Goal: Transaction & Acquisition: Purchase product/service

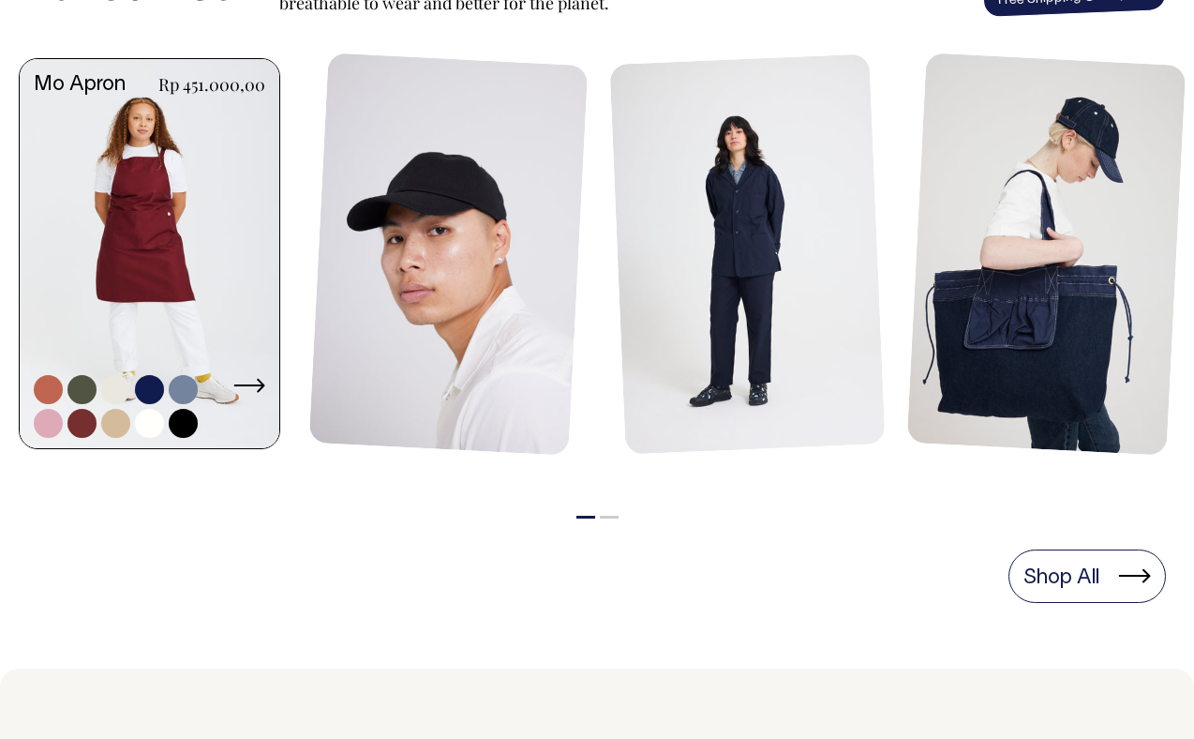
scroll to position [887, 0]
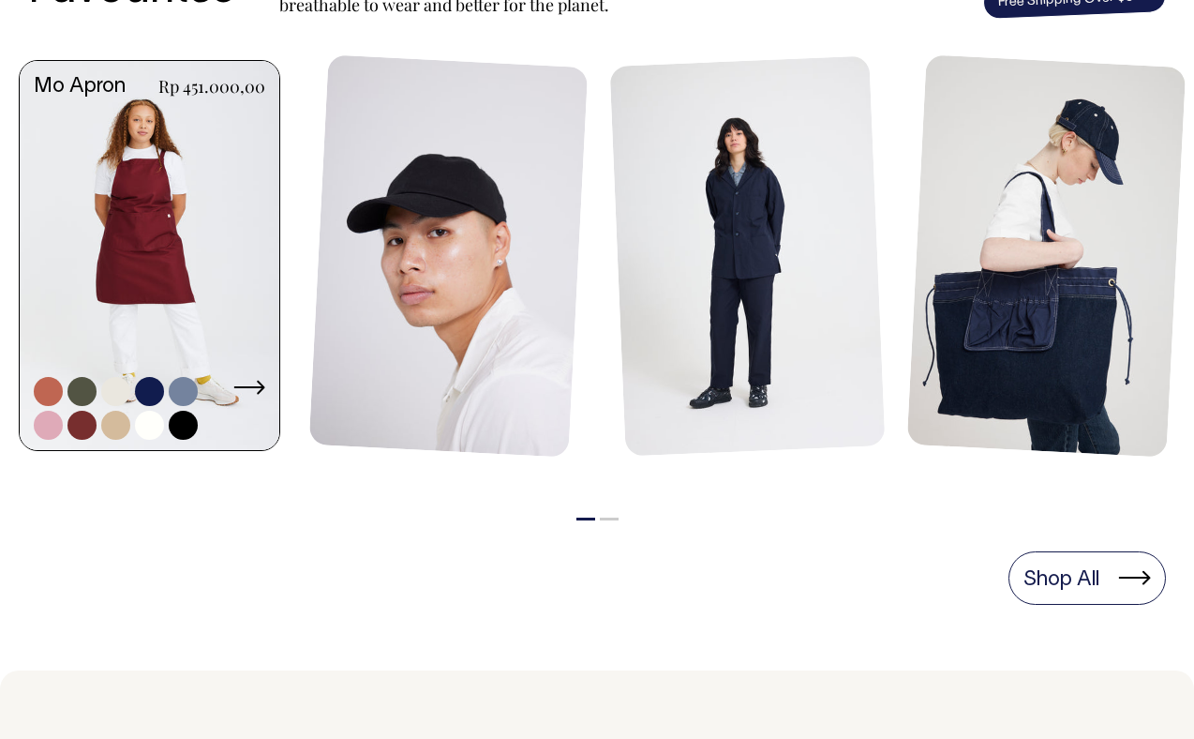
click at [134, 226] on link at bounding box center [150, 258] width 260 height 394
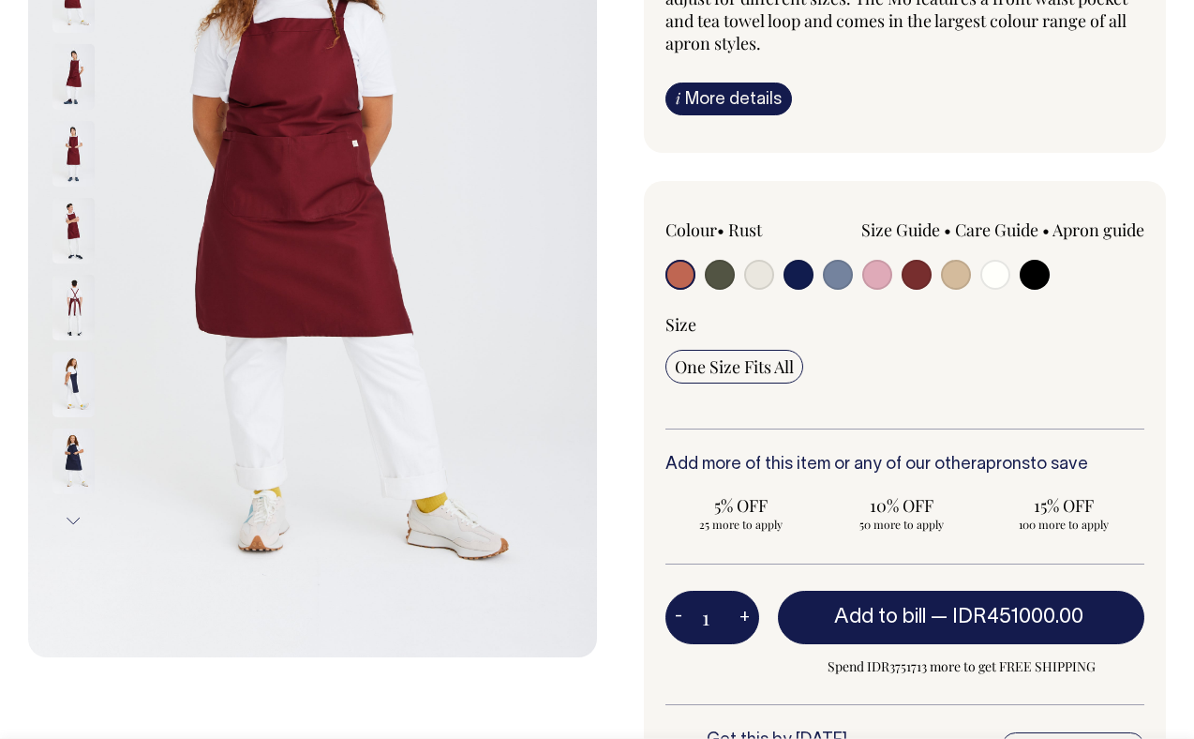
scroll to position [295, 0]
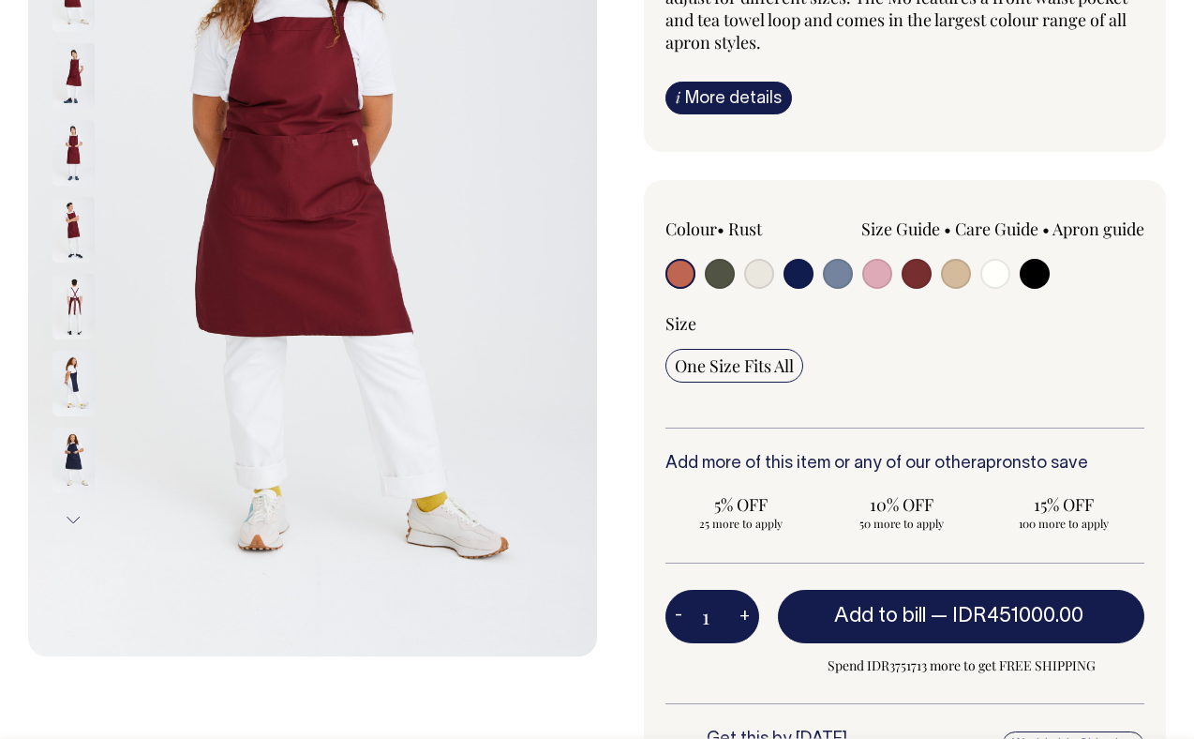
click at [72, 517] on button "Next" at bounding box center [73, 520] width 28 height 42
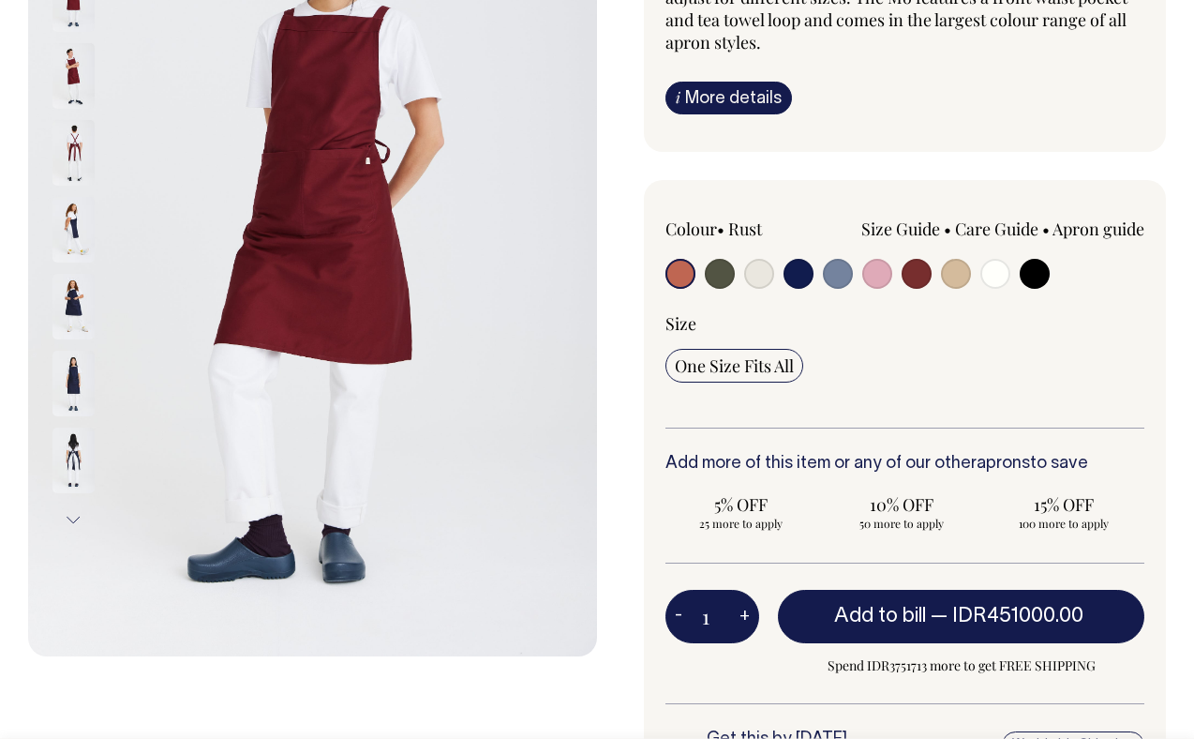
click at [72, 517] on button "Next" at bounding box center [73, 520] width 28 height 42
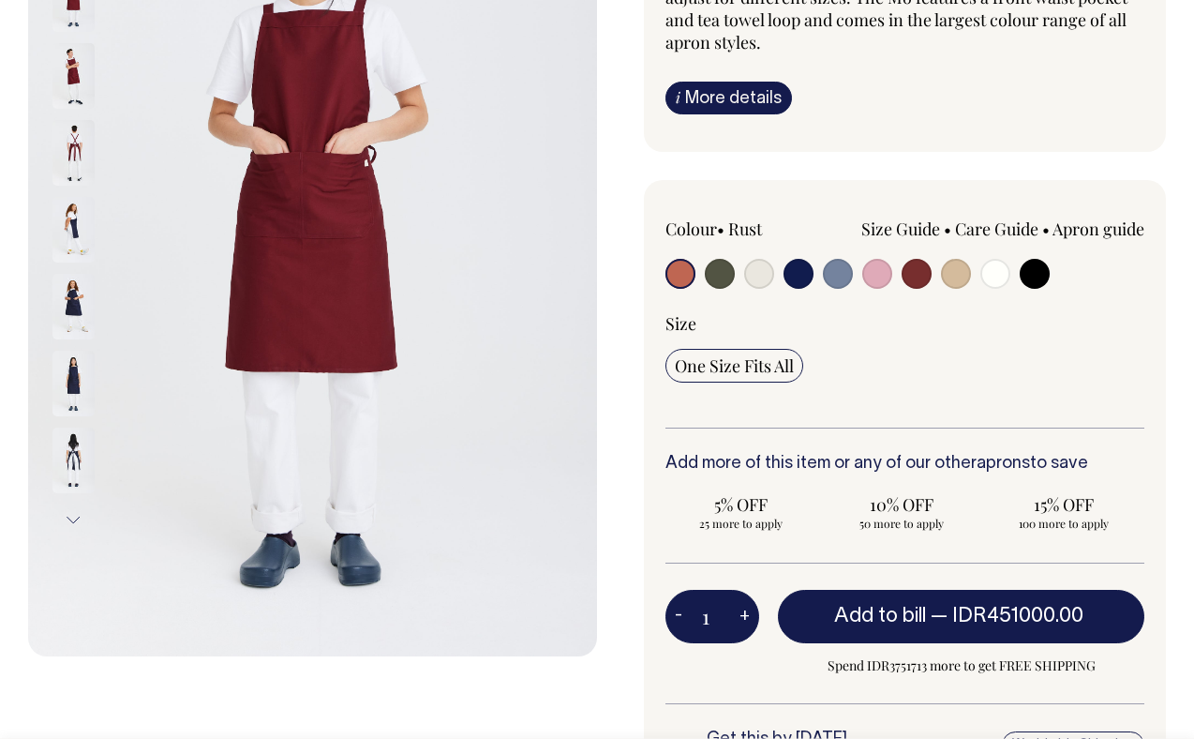
click at [72, 517] on button "Next" at bounding box center [73, 520] width 28 height 42
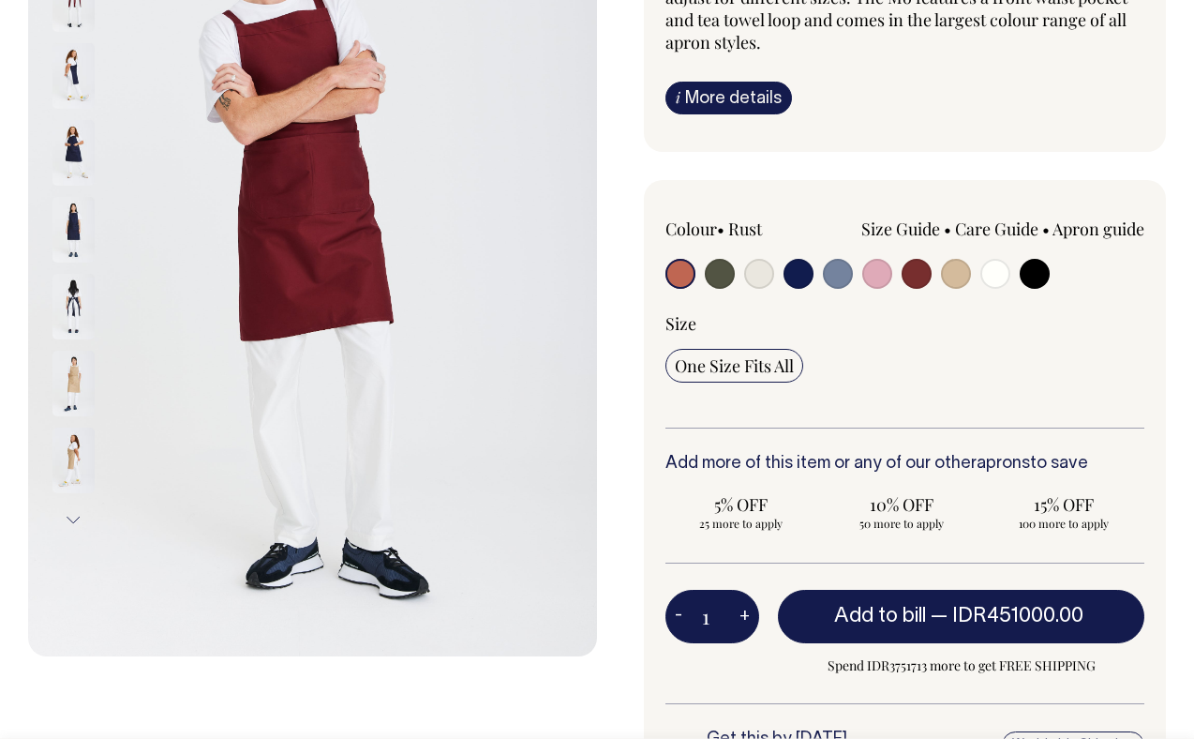
click at [72, 517] on button "Next" at bounding box center [73, 520] width 28 height 42
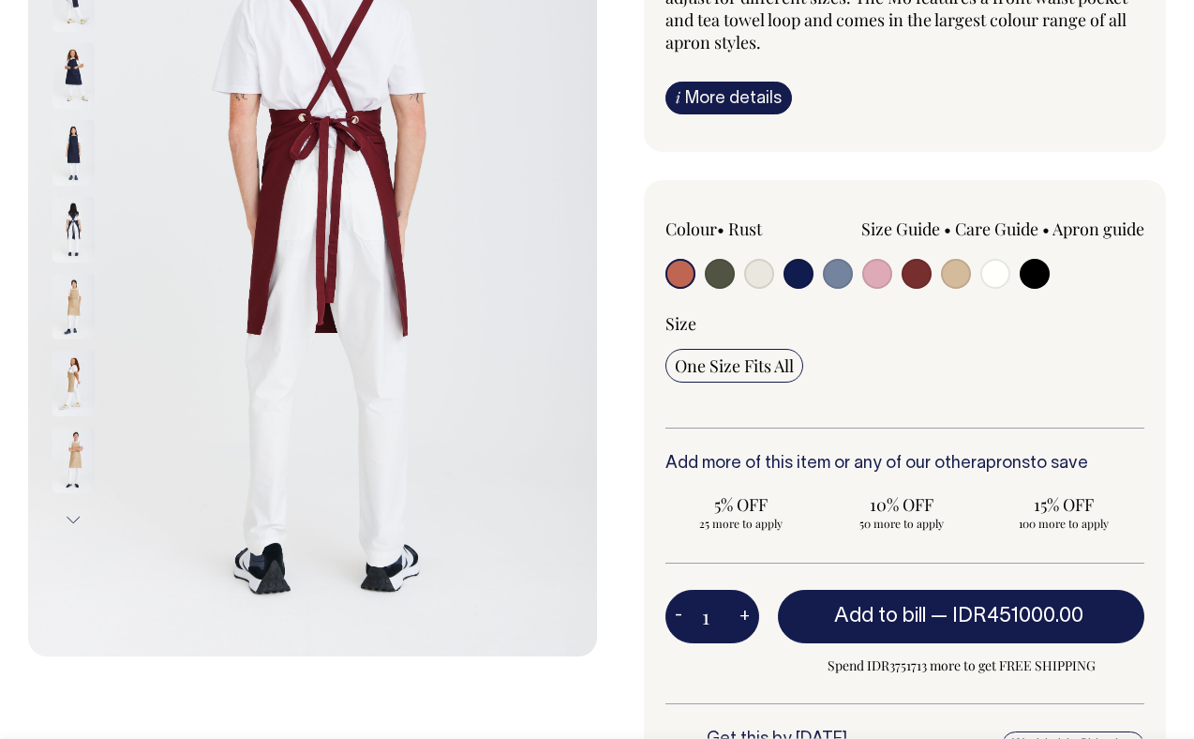
click at [72, 517] on button "Next" at bounding box center [73, 520] width 28 height 42
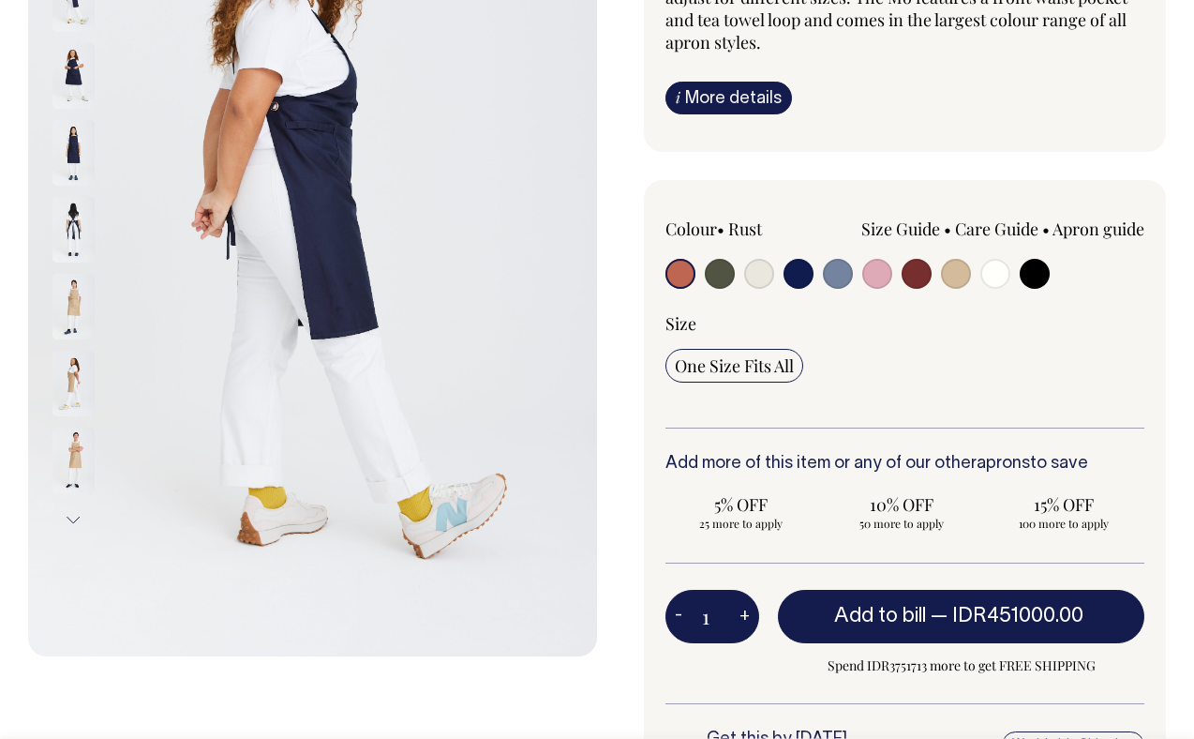
click at [72, 517] on button "Next" at bounding box center [73, 520] width 28 height 42
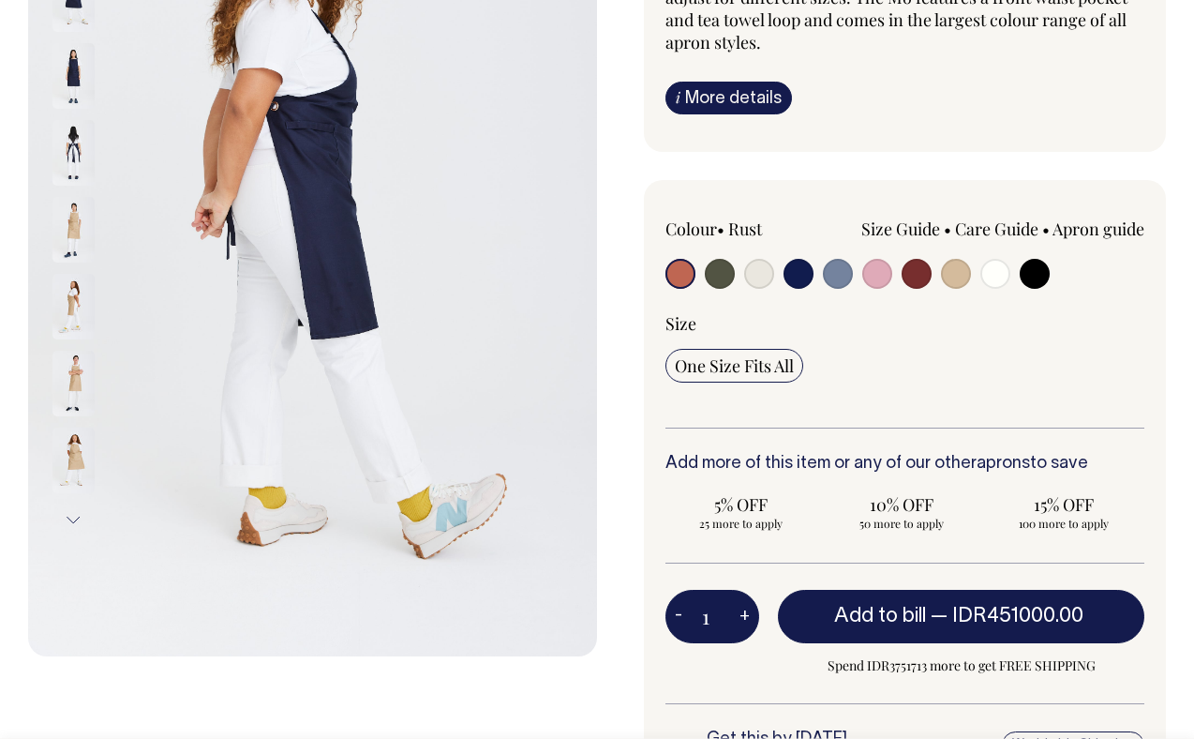
click at [72, 517] on button "Next" at bounding box center [73, 520] width 28 height 42
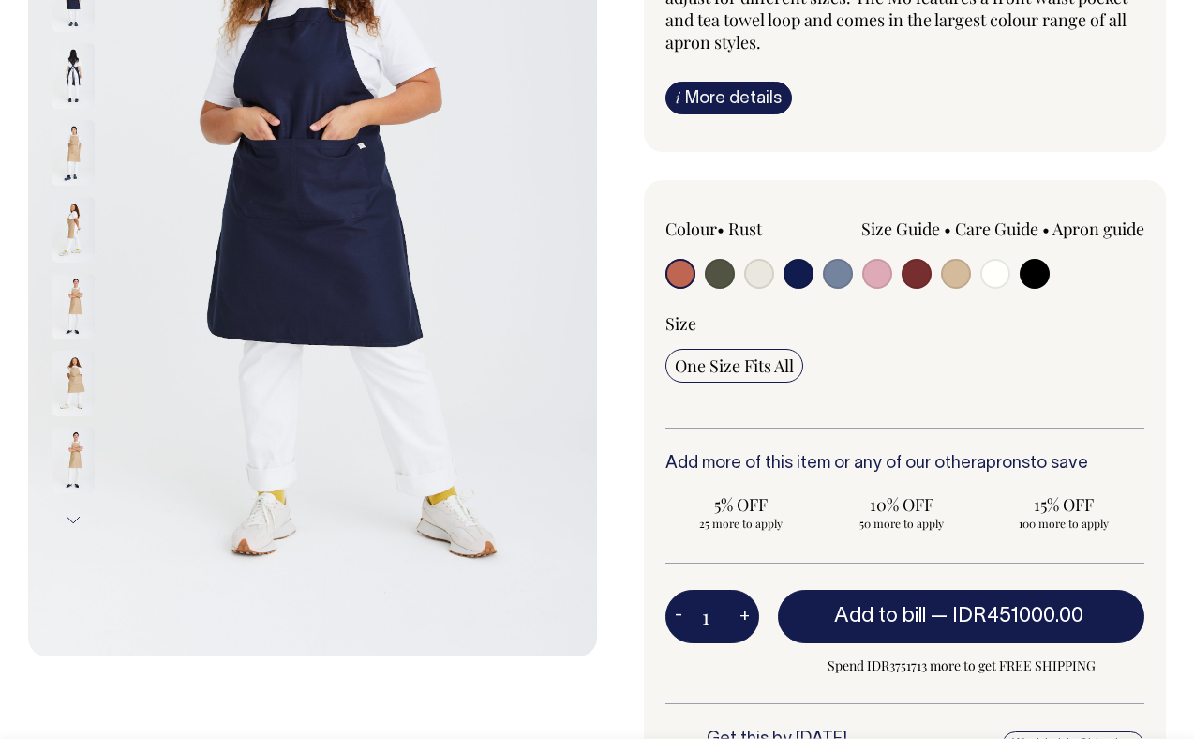
click at [72, 517] on button "Next" at bounding box center [73, 520] width 28 height 42
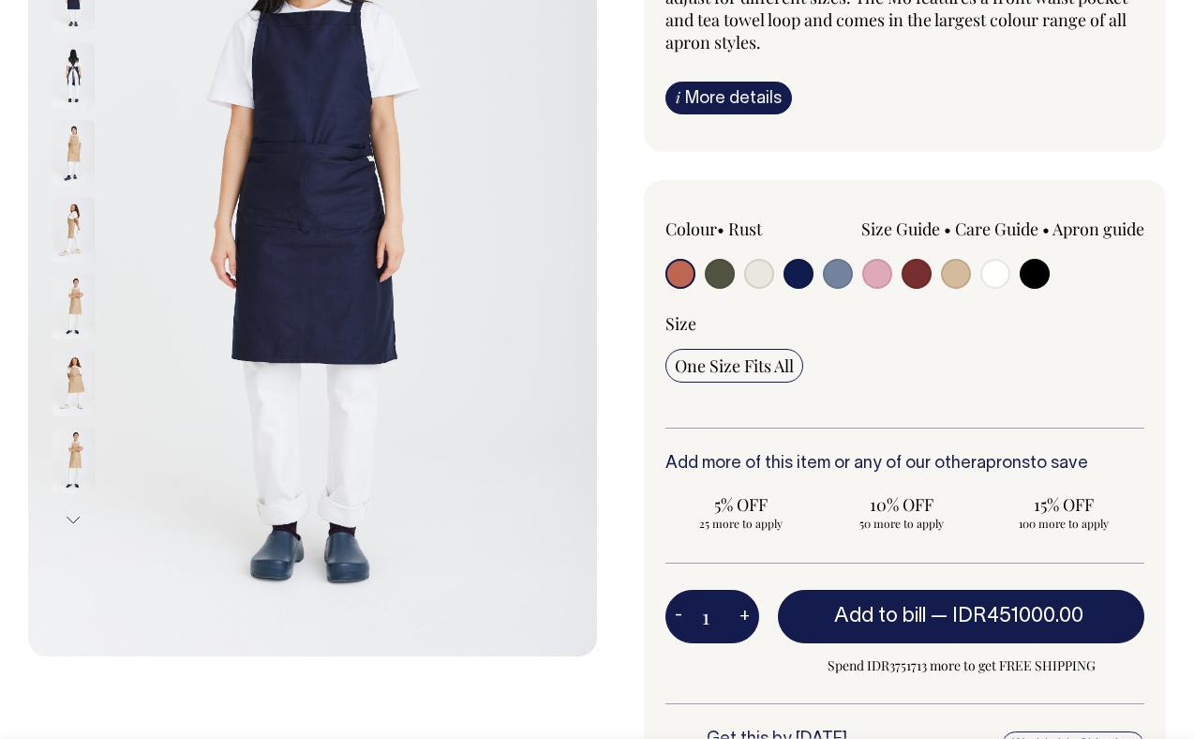
click at [72, 517] on button "Next" at bounding box center [73, 520] width 28 height 42
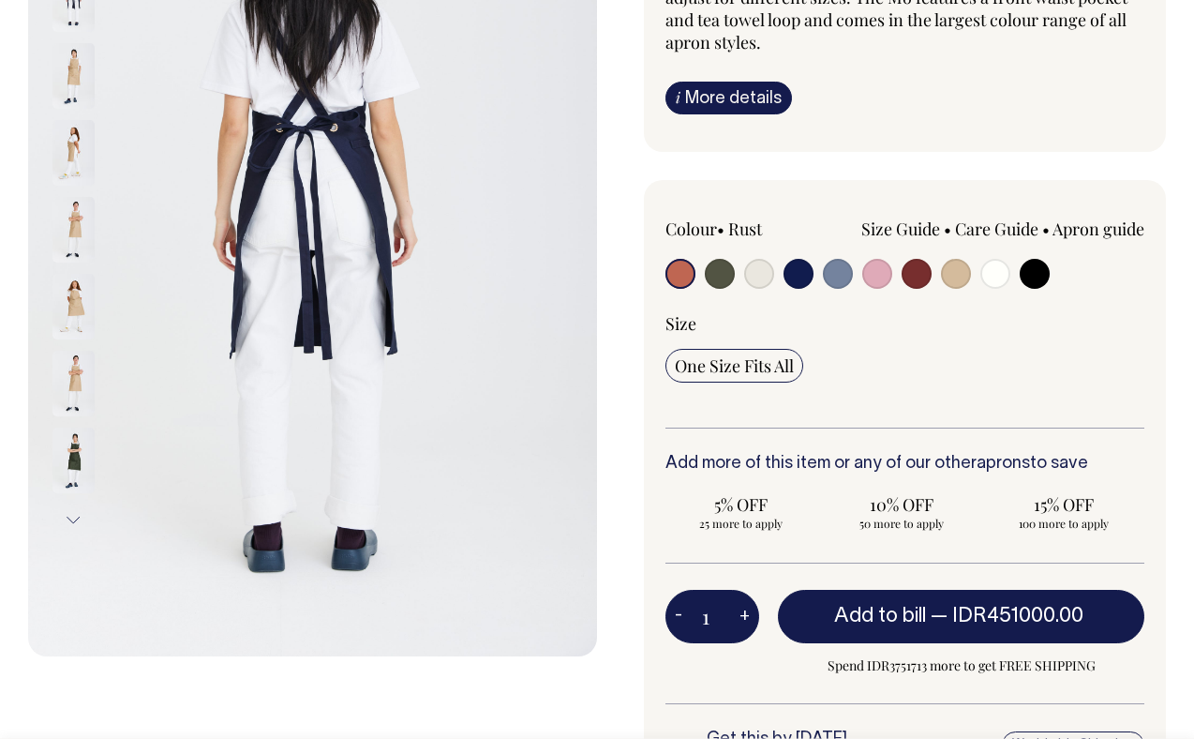
click at [86, 385] on img at bounding box center [73, 384] width 42 height 66
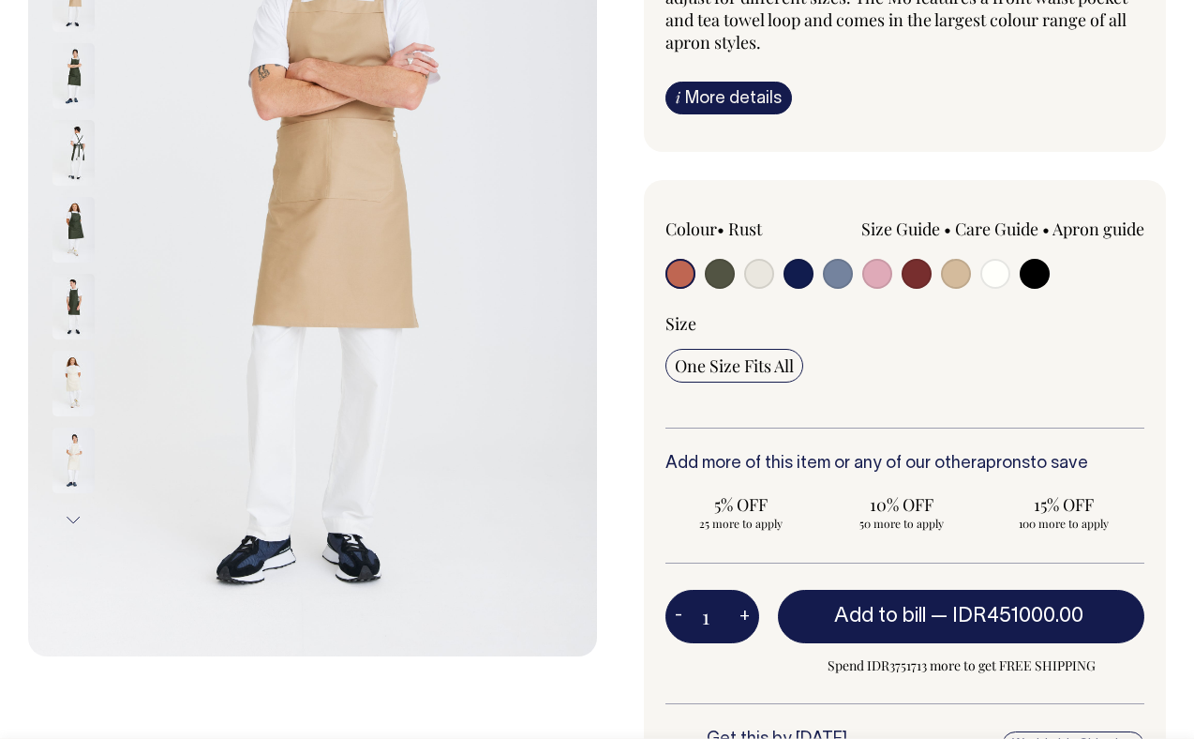
click at [295, 439] on img at bounding box center [312, 229] width 569 height 853
click at [352, 254] on img at bounding box center [312, 229] width 569 height 853
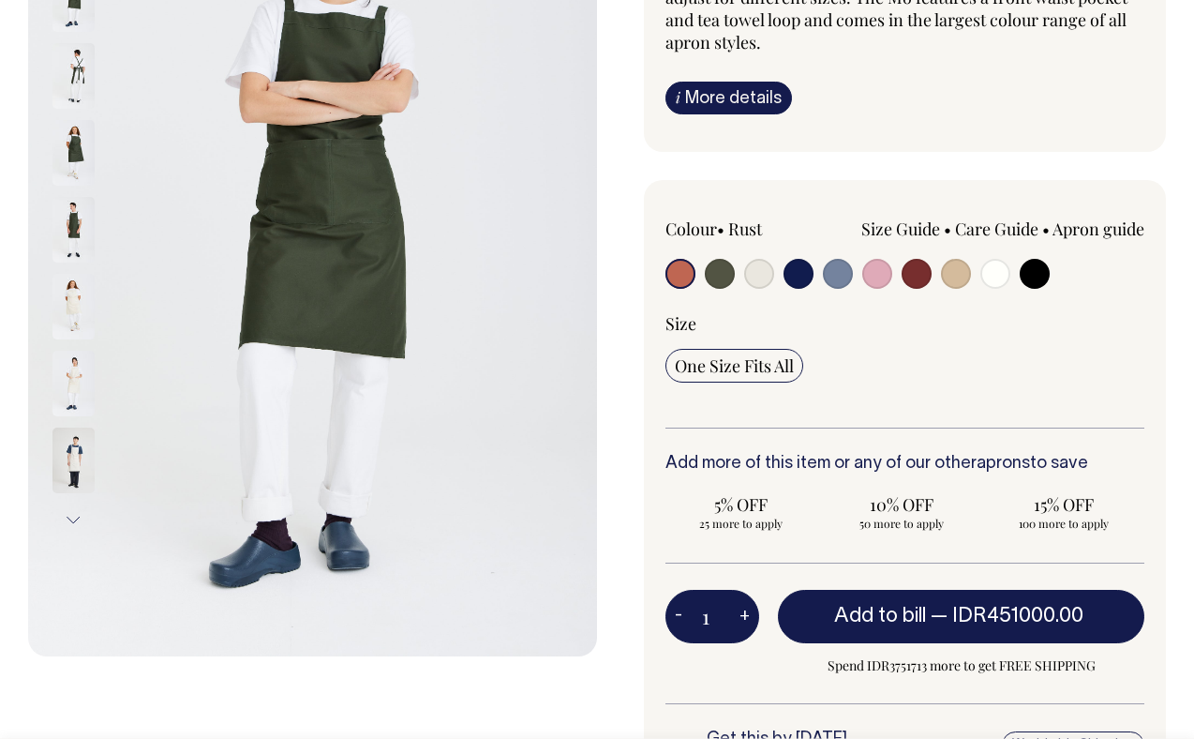
click at [76, 448] on img at bounding box center [73, 460] width 42 height 66
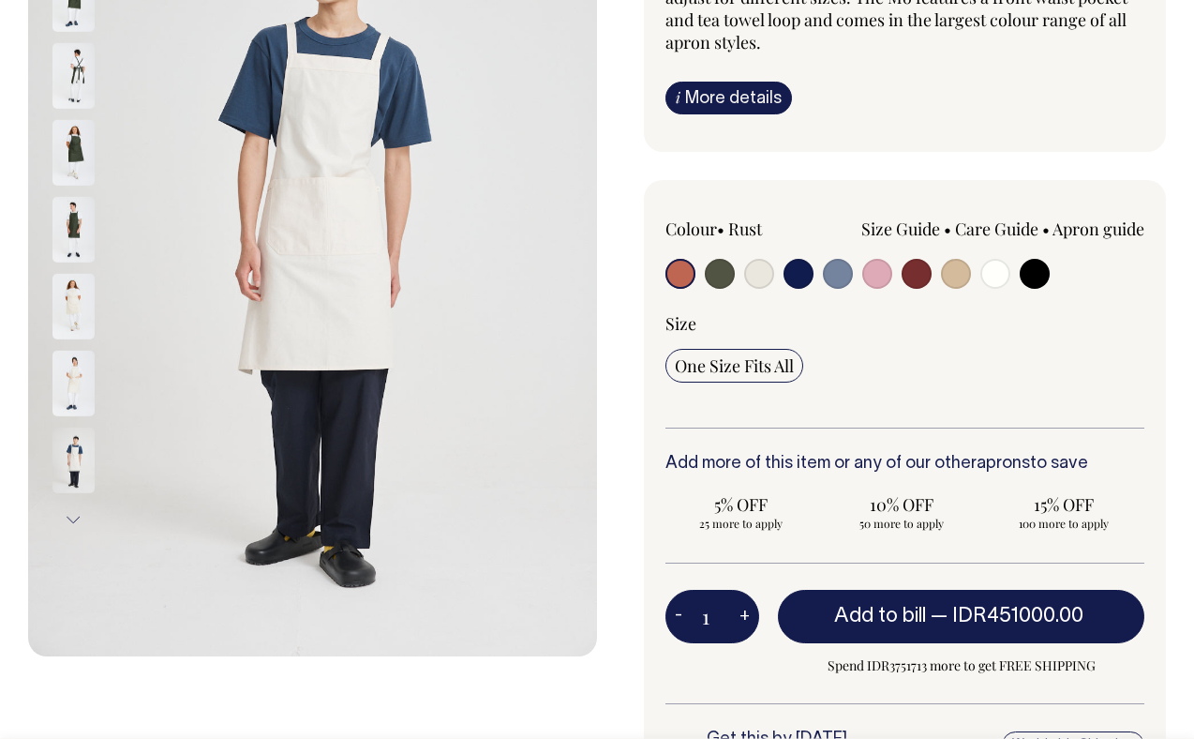
click at [67, 86] on img at bounding box center [73, 76] width 42 height 66
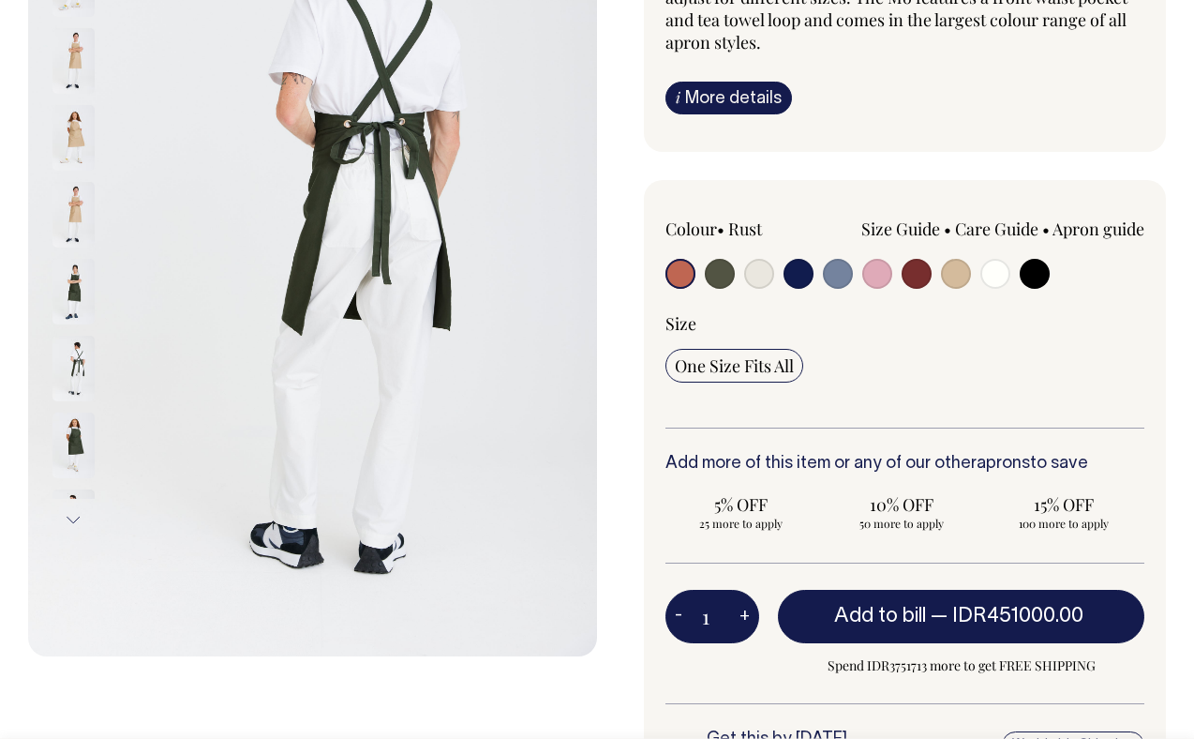
drag, startPoint x: 82, startPoint y: 91, endPoint x: 79, endPoint y: 467, distance: 375.9
click at [83, 477] on img at bounding box center [73, 445] width 42 height 66
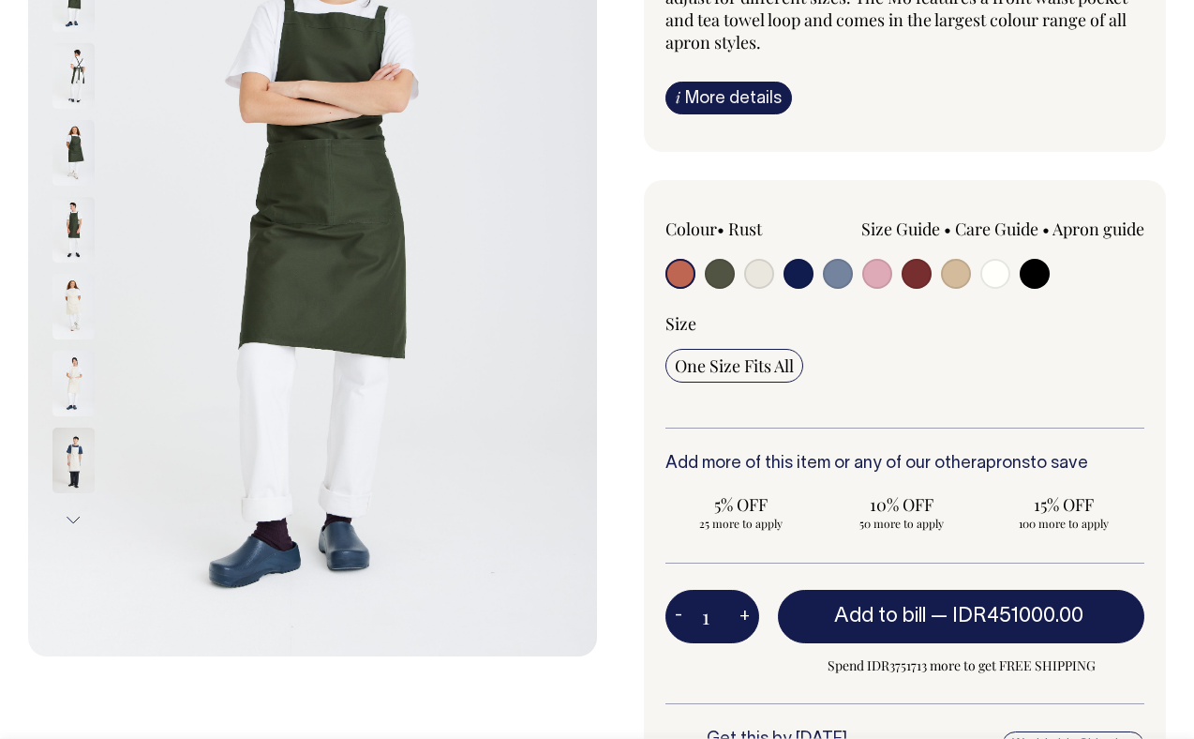
drag, startPoint x: 80, startPoint y: 76, endPoint x: 45, endPoint y: 738, distance: 662.7
click at [72, 519] on button "Next" at bounding box center [73, 520] width 28 height 42
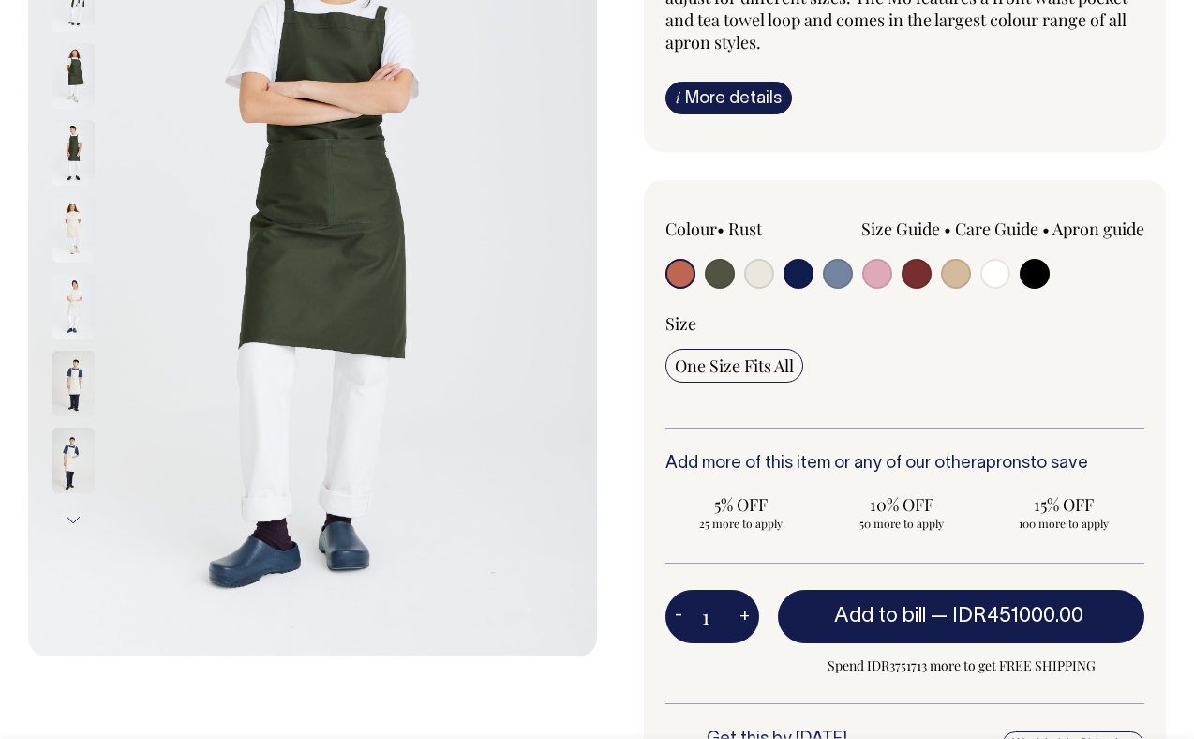
click at [72, 519] on button "Next" at bounding box center [73, 520] width 28 height 42
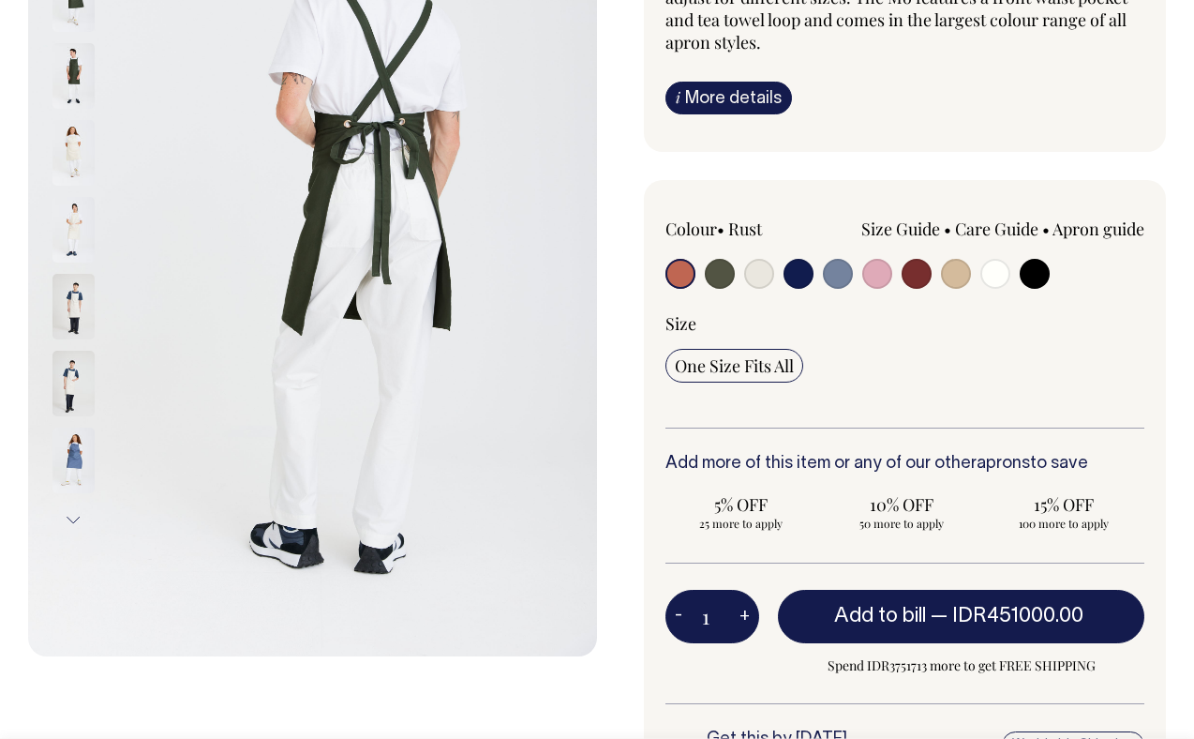
click at [72, 519] on button "Next" at bounding box center [73, 520] width 28 height 42
click at [72, 518] on button "Next" at bounding box center [73, 520] width 28 height 42
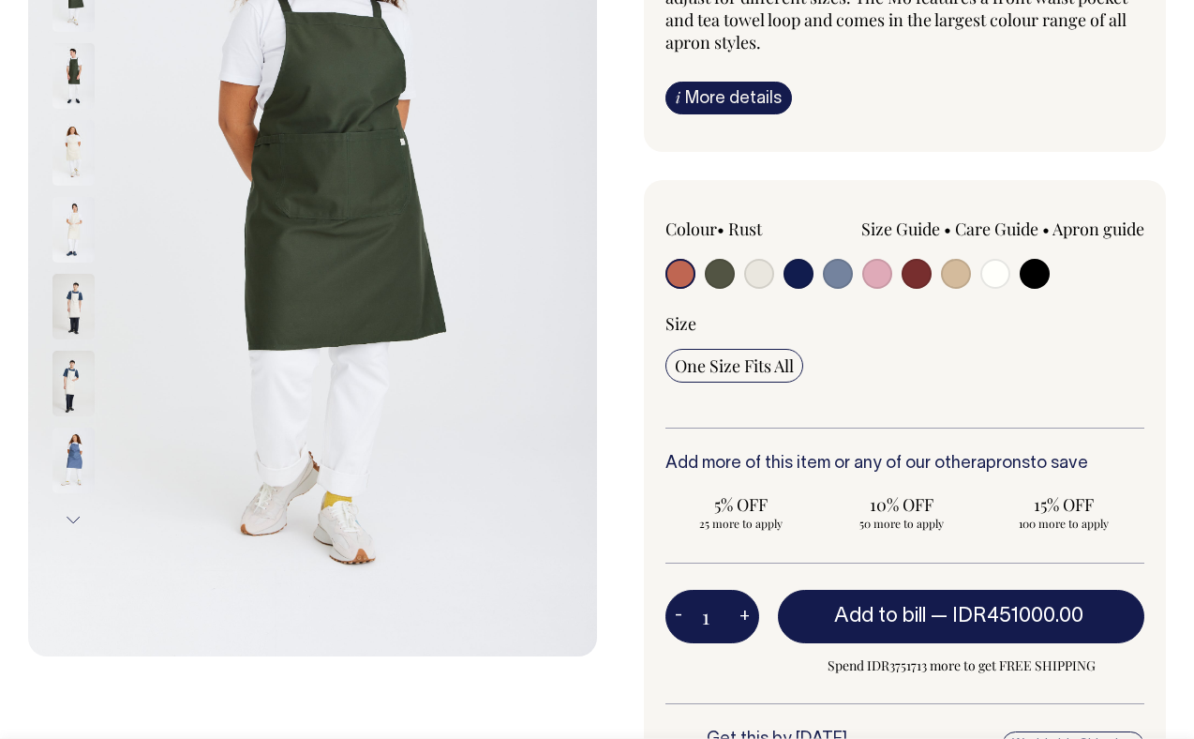
click at [71, 517] on button "Next" at bounding box center [73, 520] width 28 height 42
click at [70, 517] on button "Next" at bounding box center [73, 520] width 28 height 42
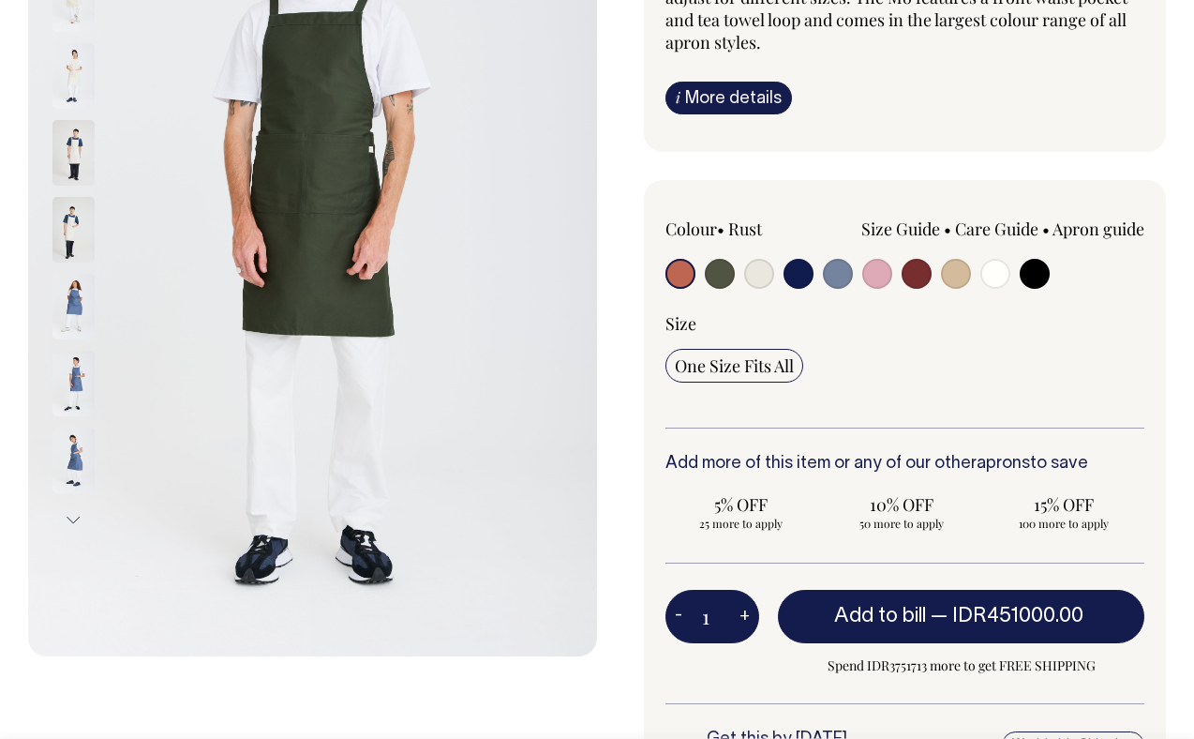
click at [70, 517] on button "Next" at bounding box center [73, 520] width 28 height 42
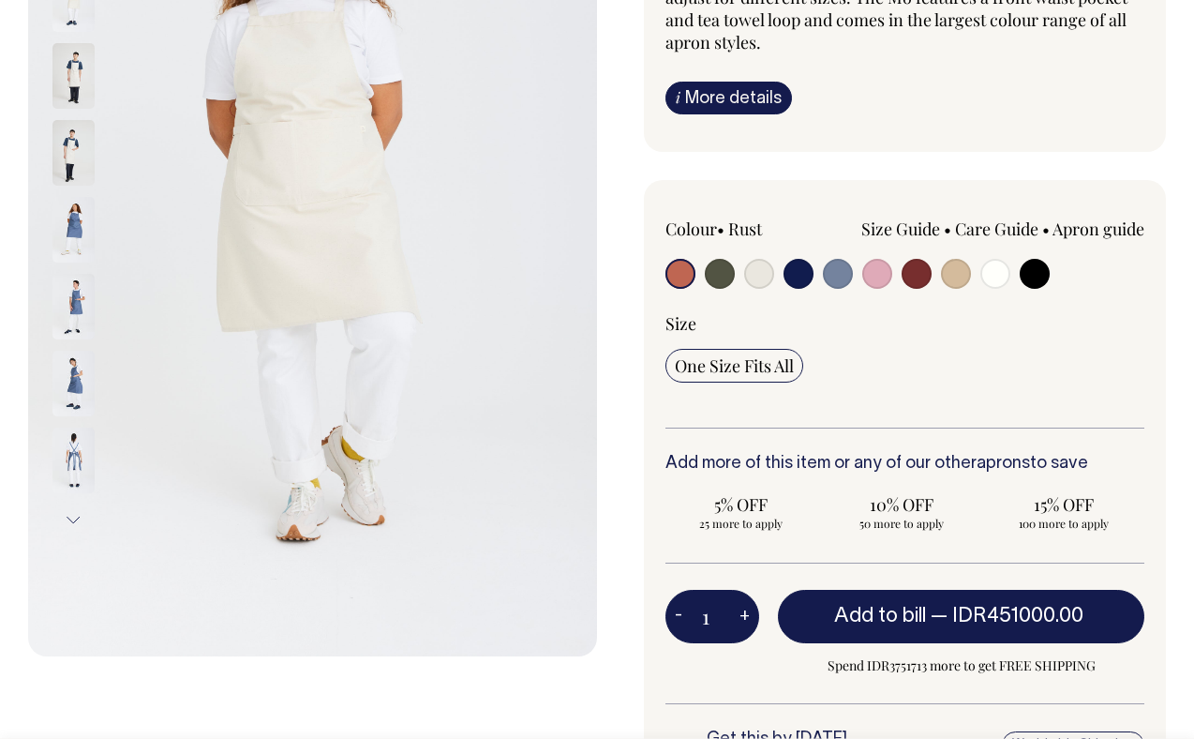
click at [70, 517] on button "Next" at bounding box center [73, 520] width 28 height 42
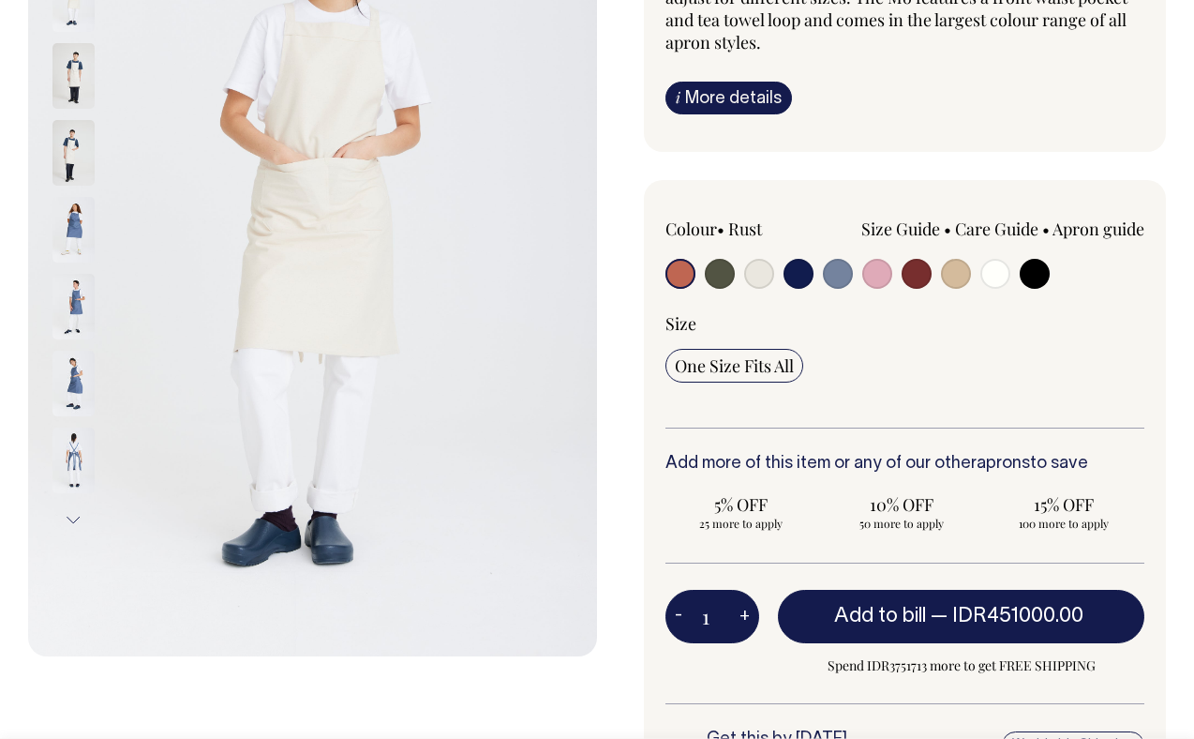
click at [70, 517] on button "Next" at bounding box center [73, 520] width 28 height 42
click at [70, 519] on button "Next" at bounding box center [73, 520] width 28 height 42
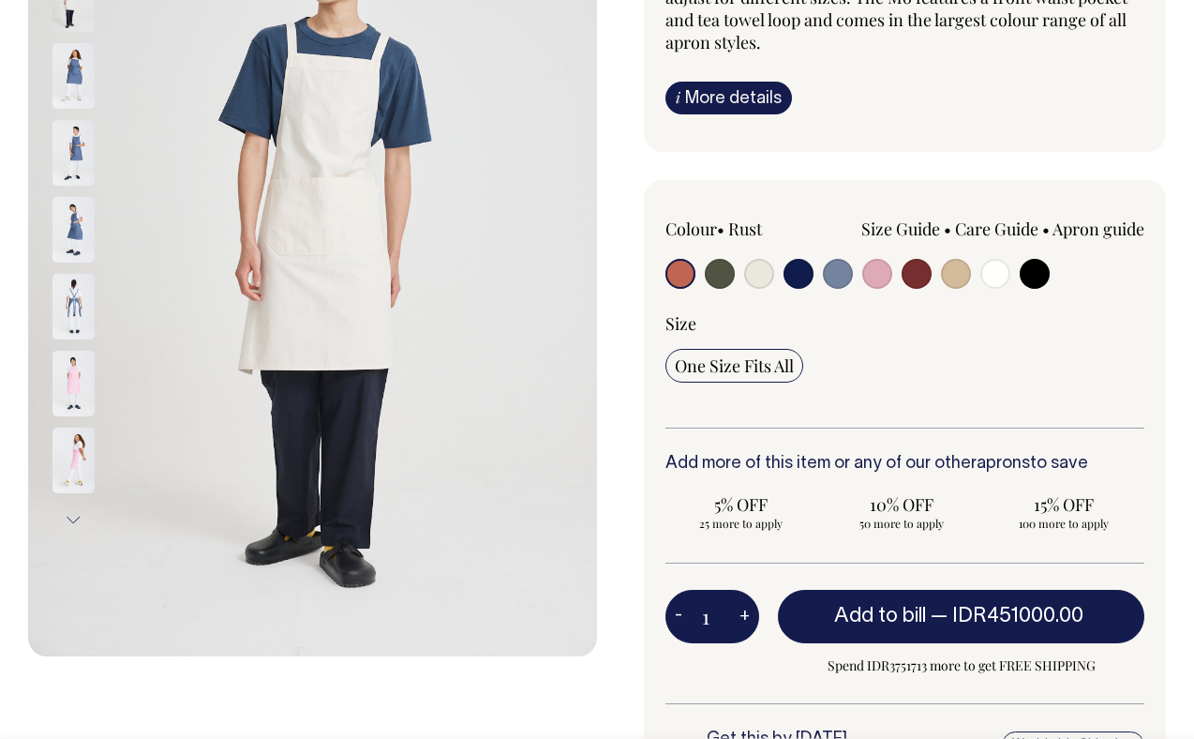
click at [70, 519] on button "Next" at bounding box center [73, 520] width 28 height 42
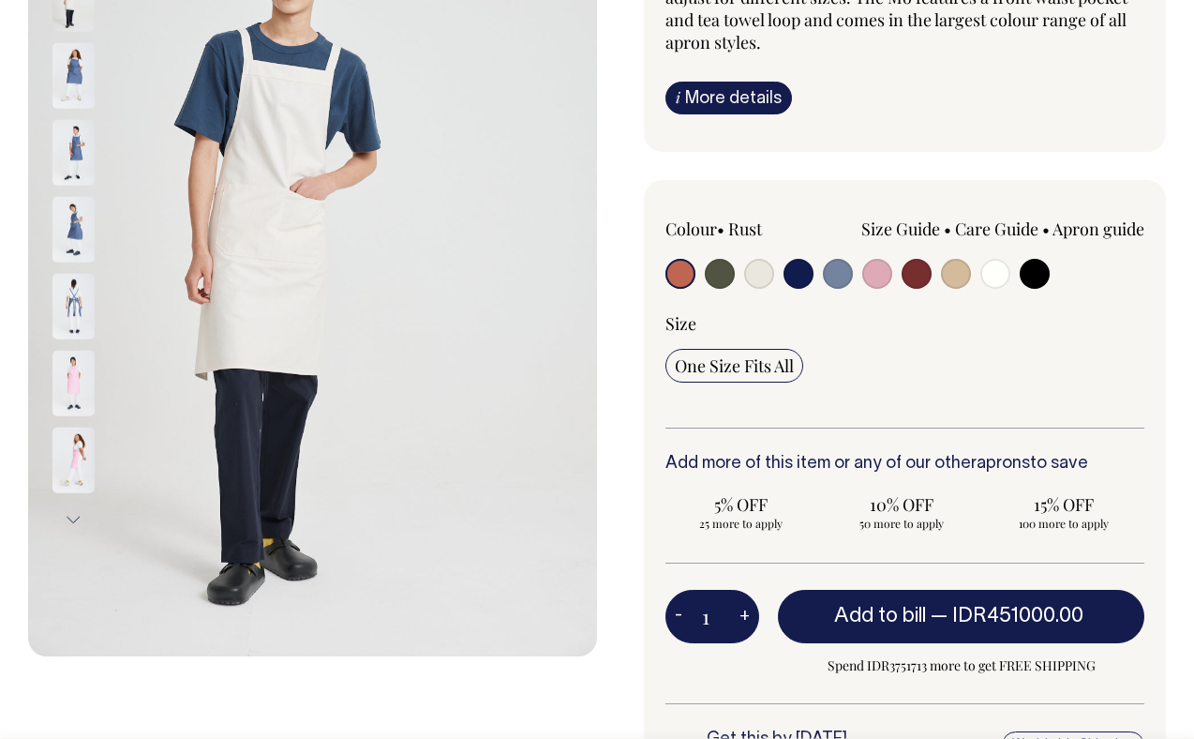
click at [70, 519] on button "Next" at bounding box center [73, 520] width 28 height 42
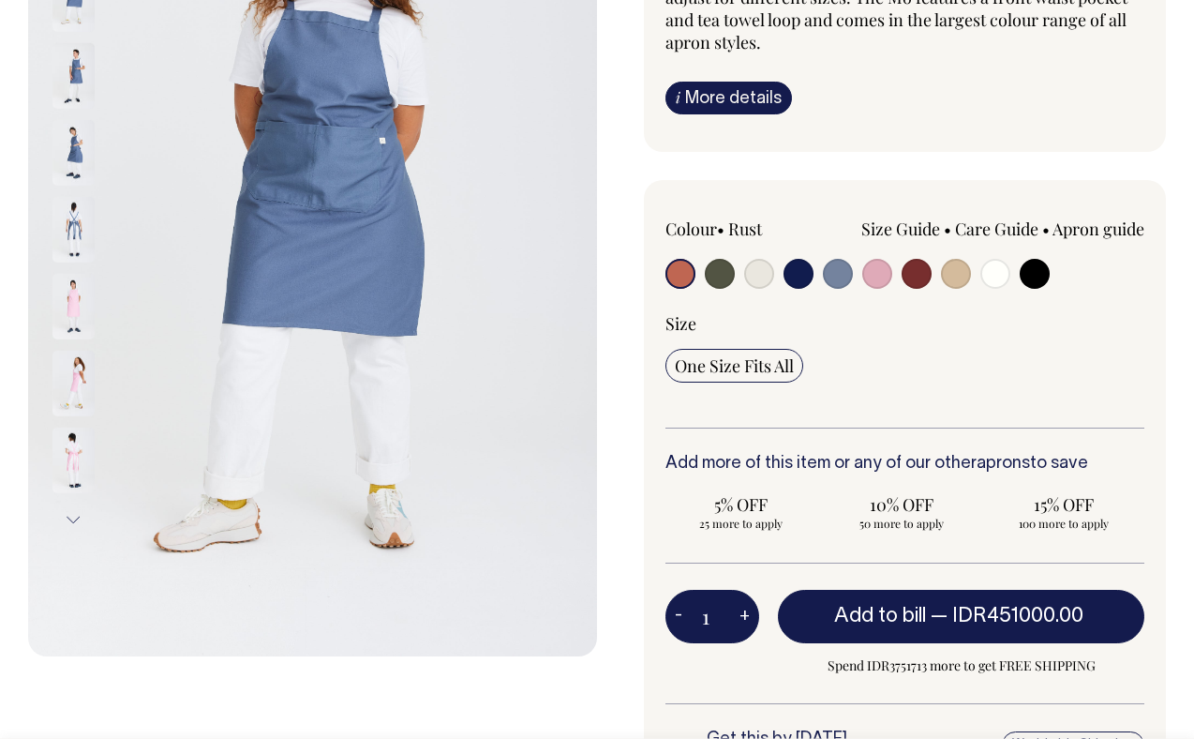
click at [70, 519] on button "Next" at bounding box center [73, 520] width 28 height 42
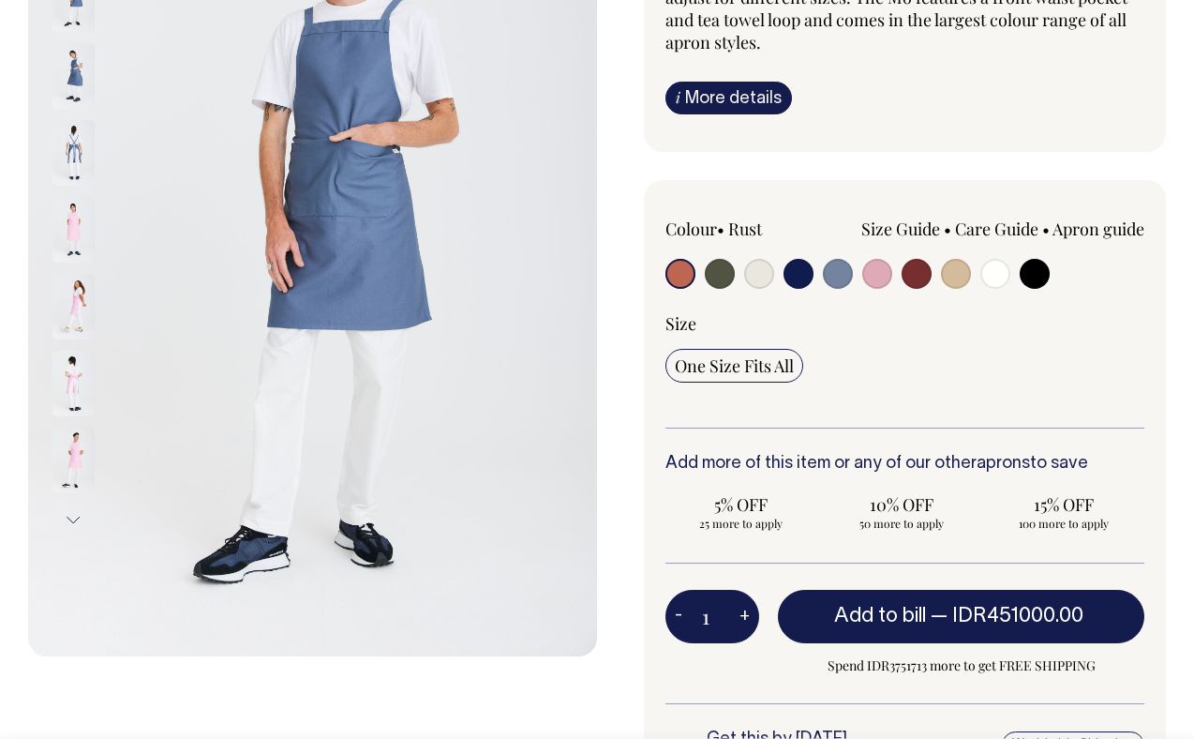
click at [70, 519] on button "Next" at bounding box center [73, 520] width 28 height 42
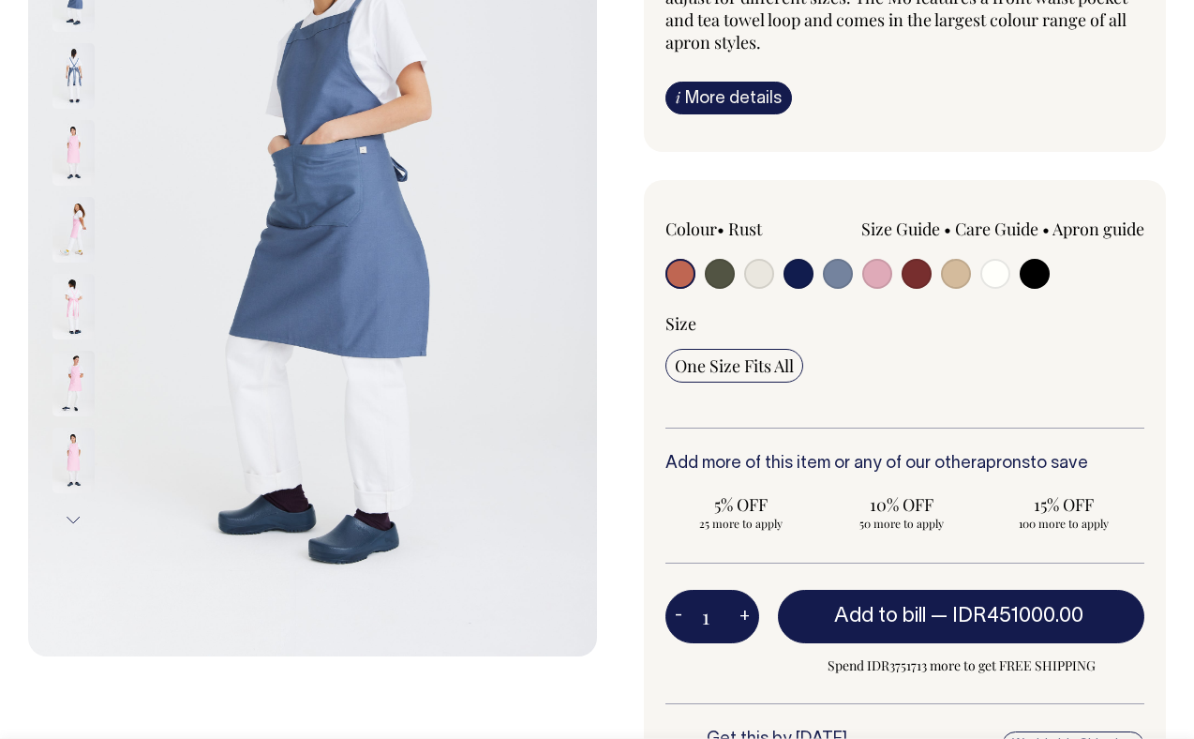
click at [77, 445] on img at bounding box center [73, 460] width 42 height 66
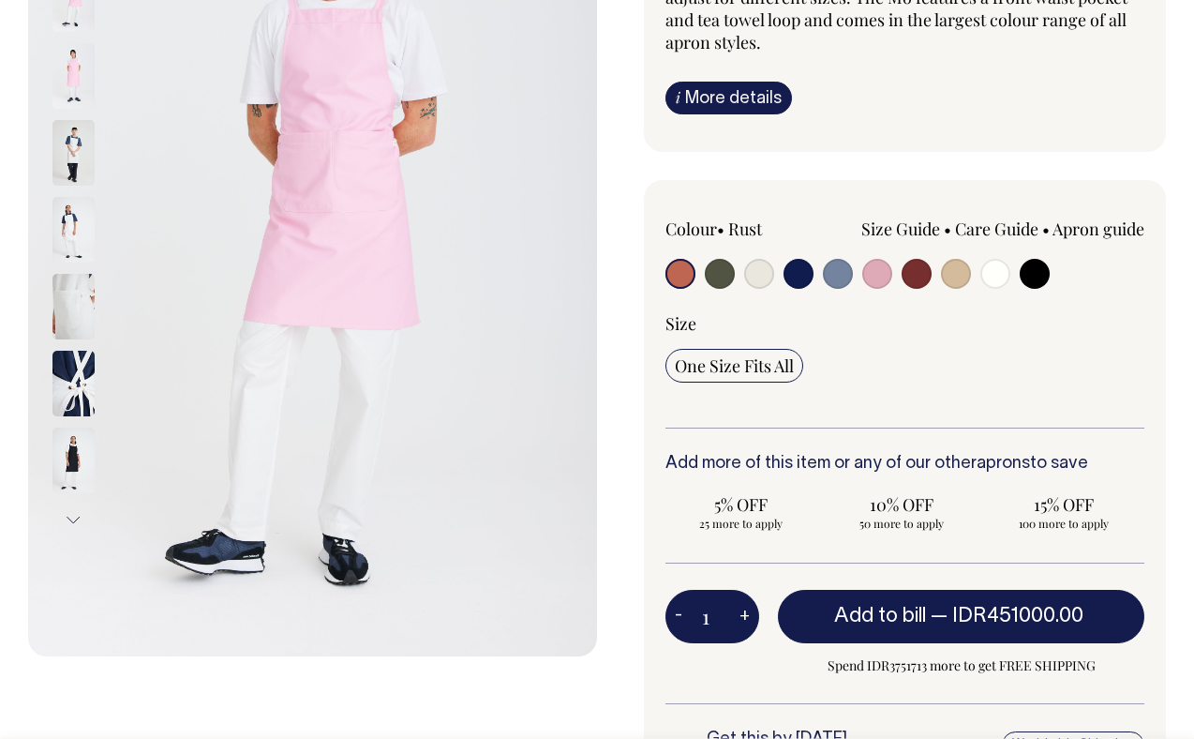
click at [81, 76] on img at bounding box center [73, 76] width 42 height 66
